Goal: Task Accomplishment & Management: Manage account settings

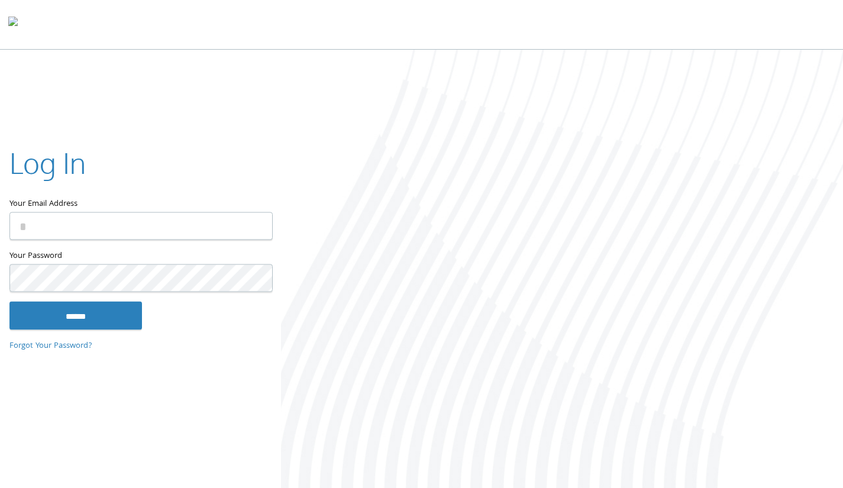
click at [161, 215] on input "Your Email Address" at bounding box center [140, 226] width 263 height 28
paste input "**********"
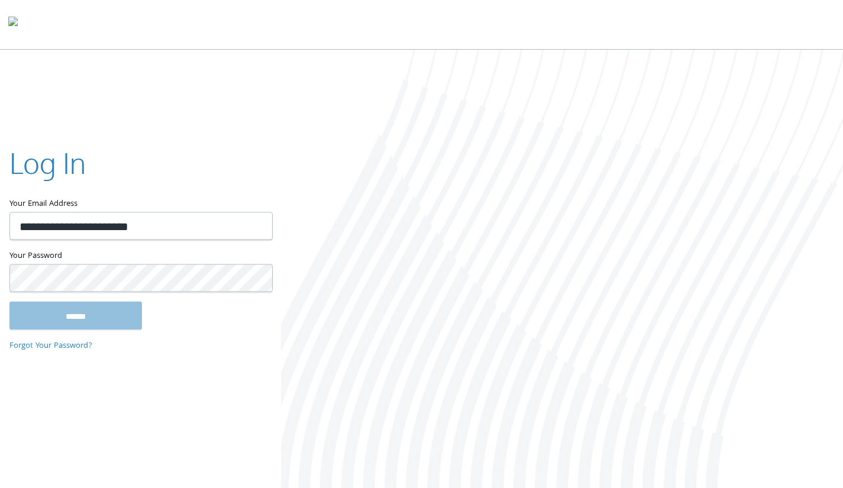
type input "**********"
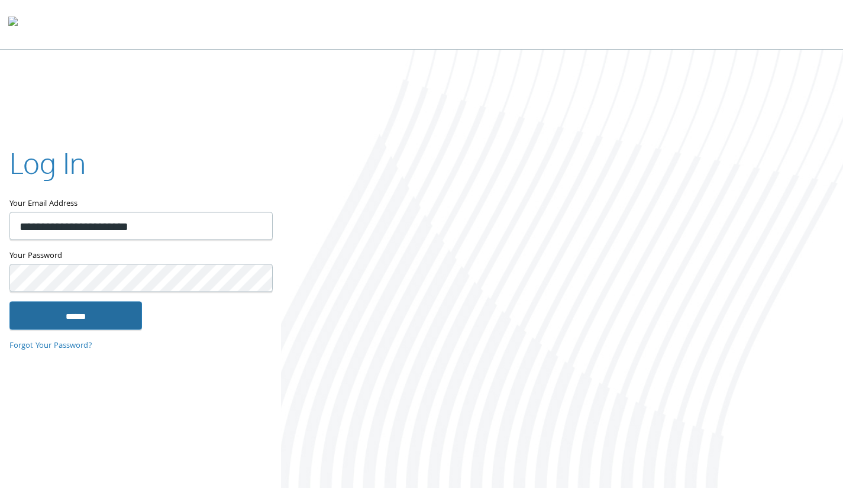
click at [96, 314] on input "******" at bounding box center [75, 315] width 133 height 28
